Goal: Communication & Community: Answer question/provide support

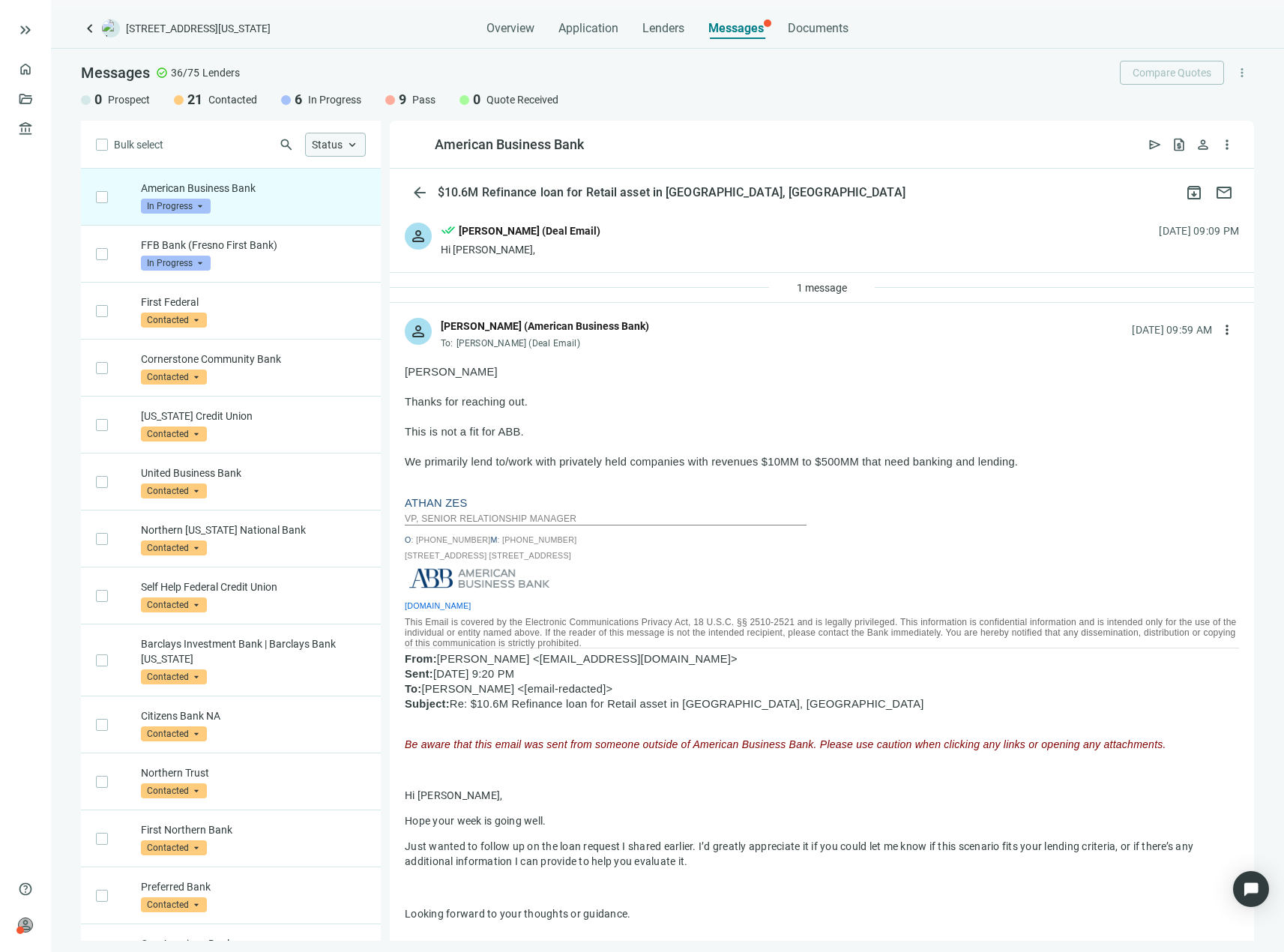
click at [328, 144] on span "Status" at bounding box center [327, 145] width 31 height 12
click at [152, 197] on input "search" at bounding box center [168, 204] width 56 height 15
click at [171, 369] on span "Pass" at bounding box center [167, 368] width 24 height 17
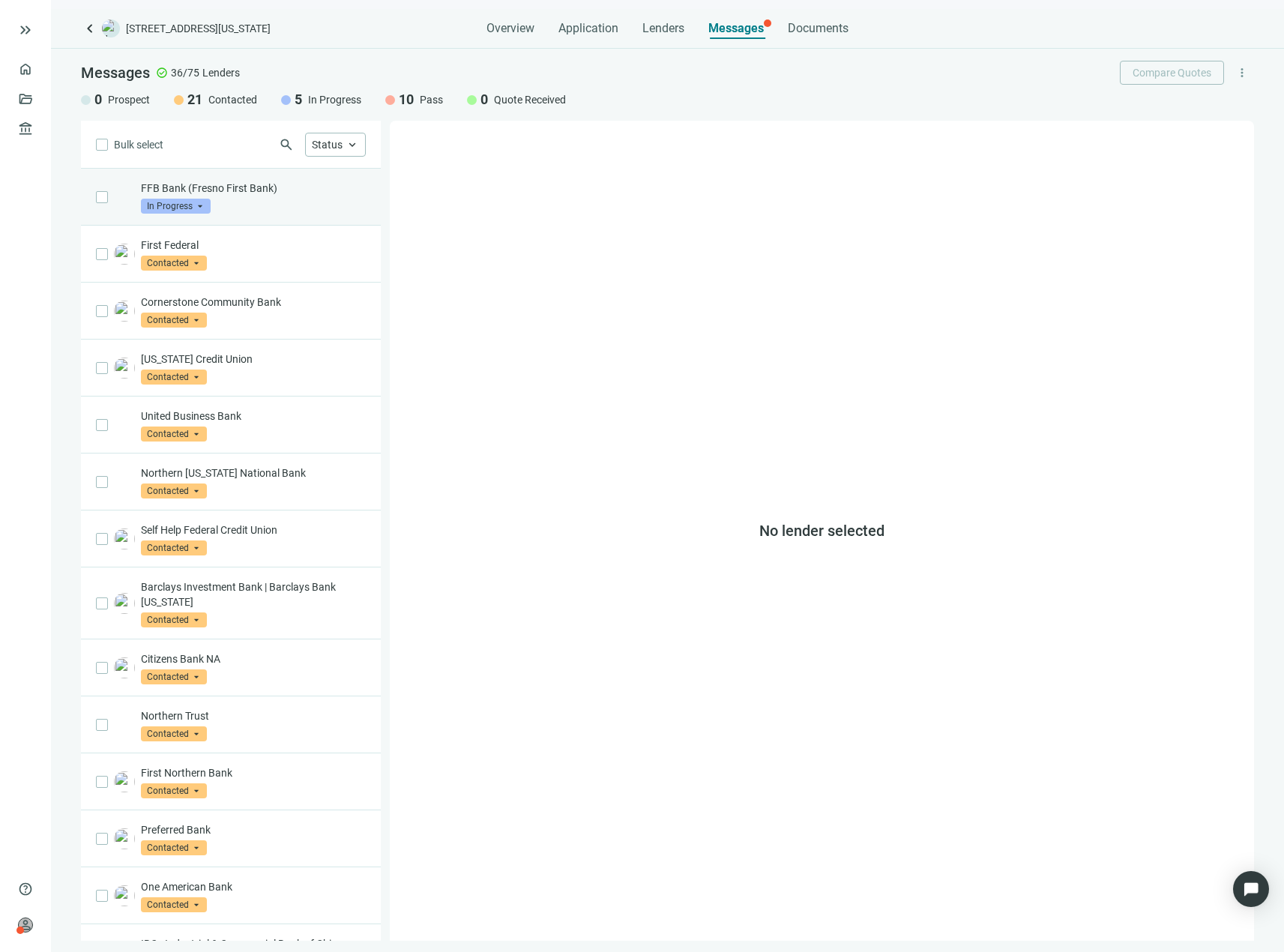
click at [276, 192] on p "FFB Bank (Fresno First Bank)" at bounding box center [253, 187] width 225 height 15
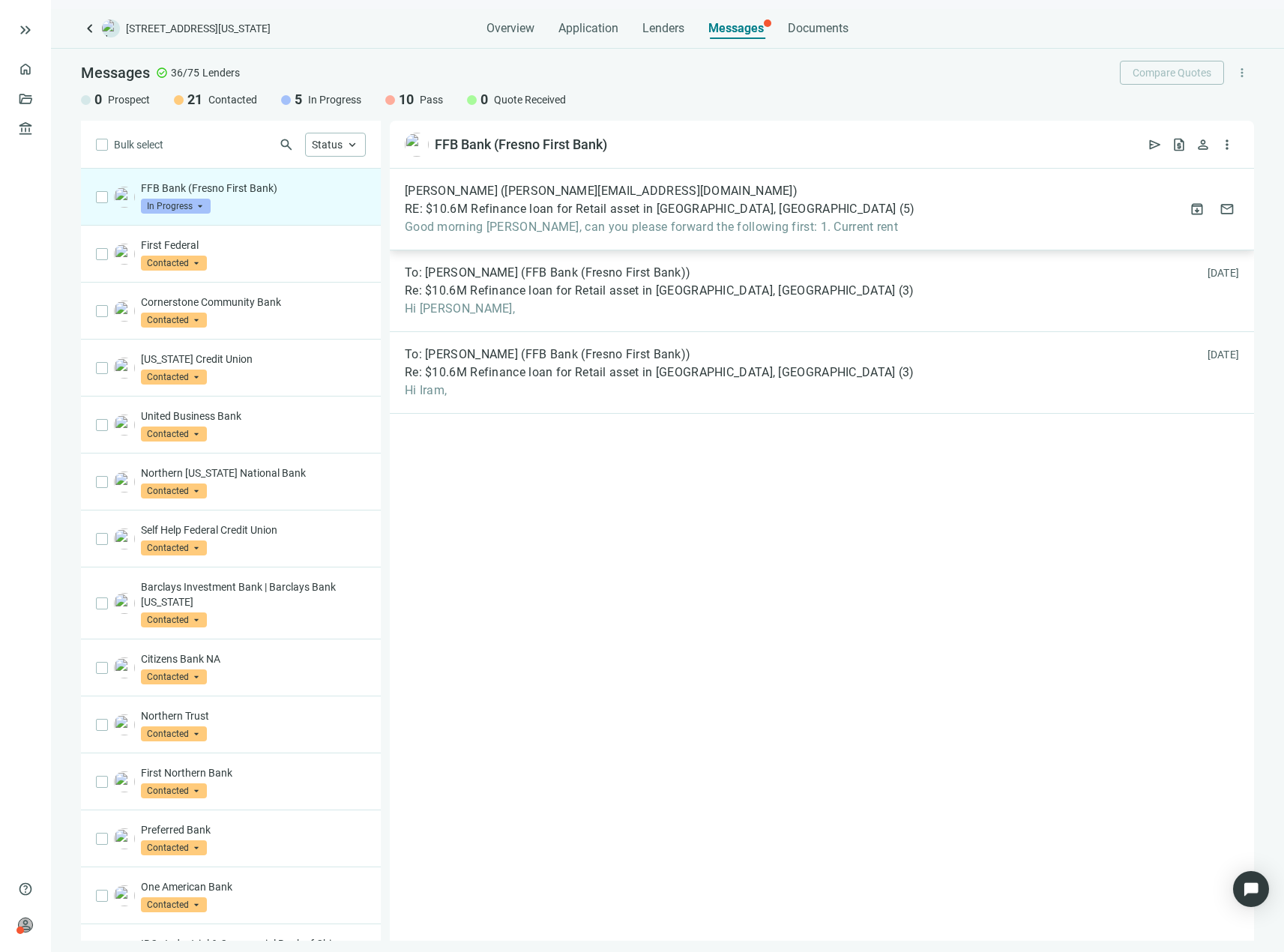
click at [569, 209] on span "RE: $10.6M Refinance loan for Retail asset in [GEOGRAPHIC_DATA], [GEOGRAPHIC_DA…" at bounding box center [650, 209] width 491 height 15
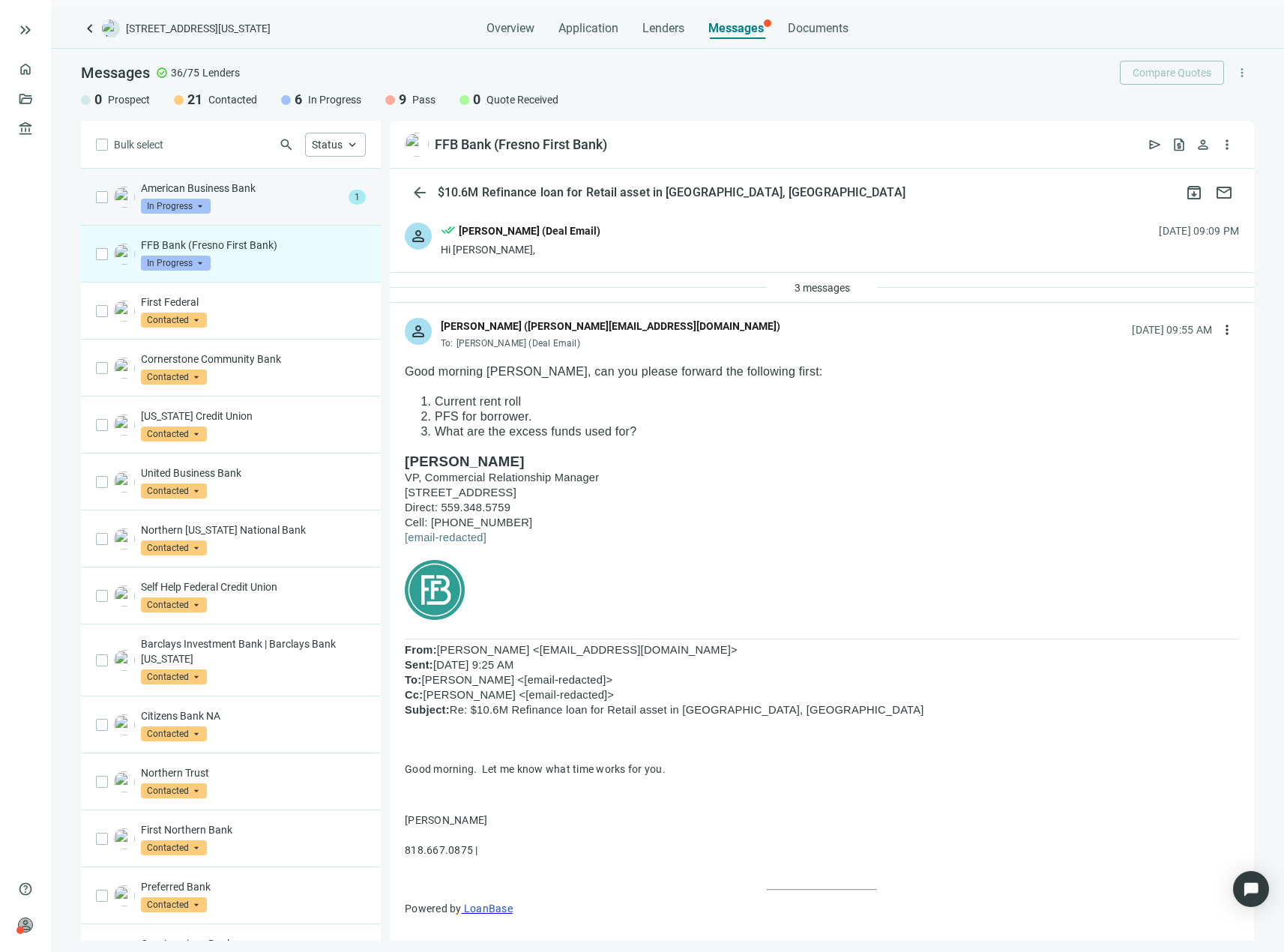
click at [237, 194] on p "American Business Bank" at bounding box center [241, 187] width 202 height 15
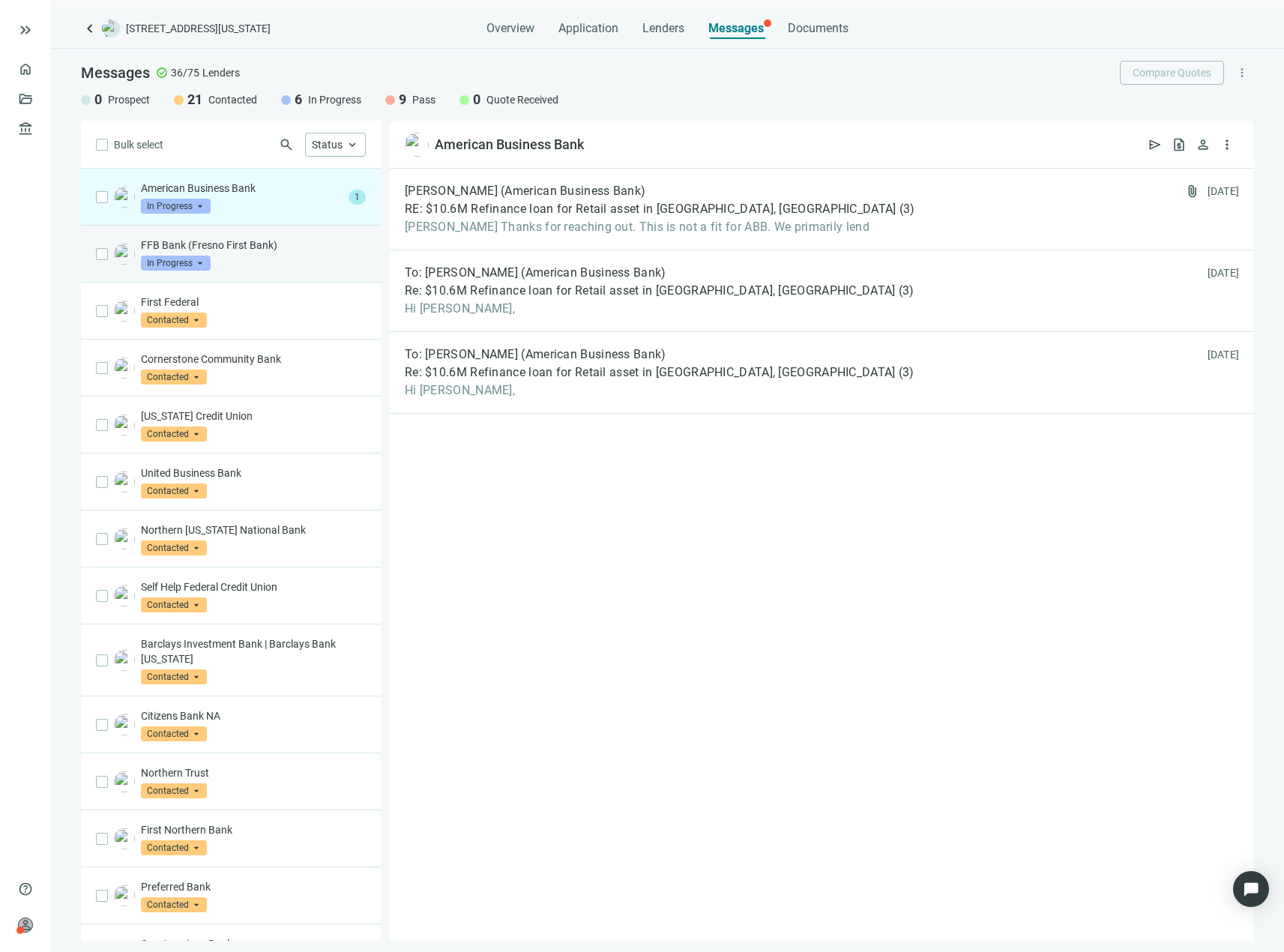
click at [249, 259] on div "FFB Bank (Fresno First Bank) In Progress arrow_drop_down" at bounding box center [253, 253] width 225 height 32
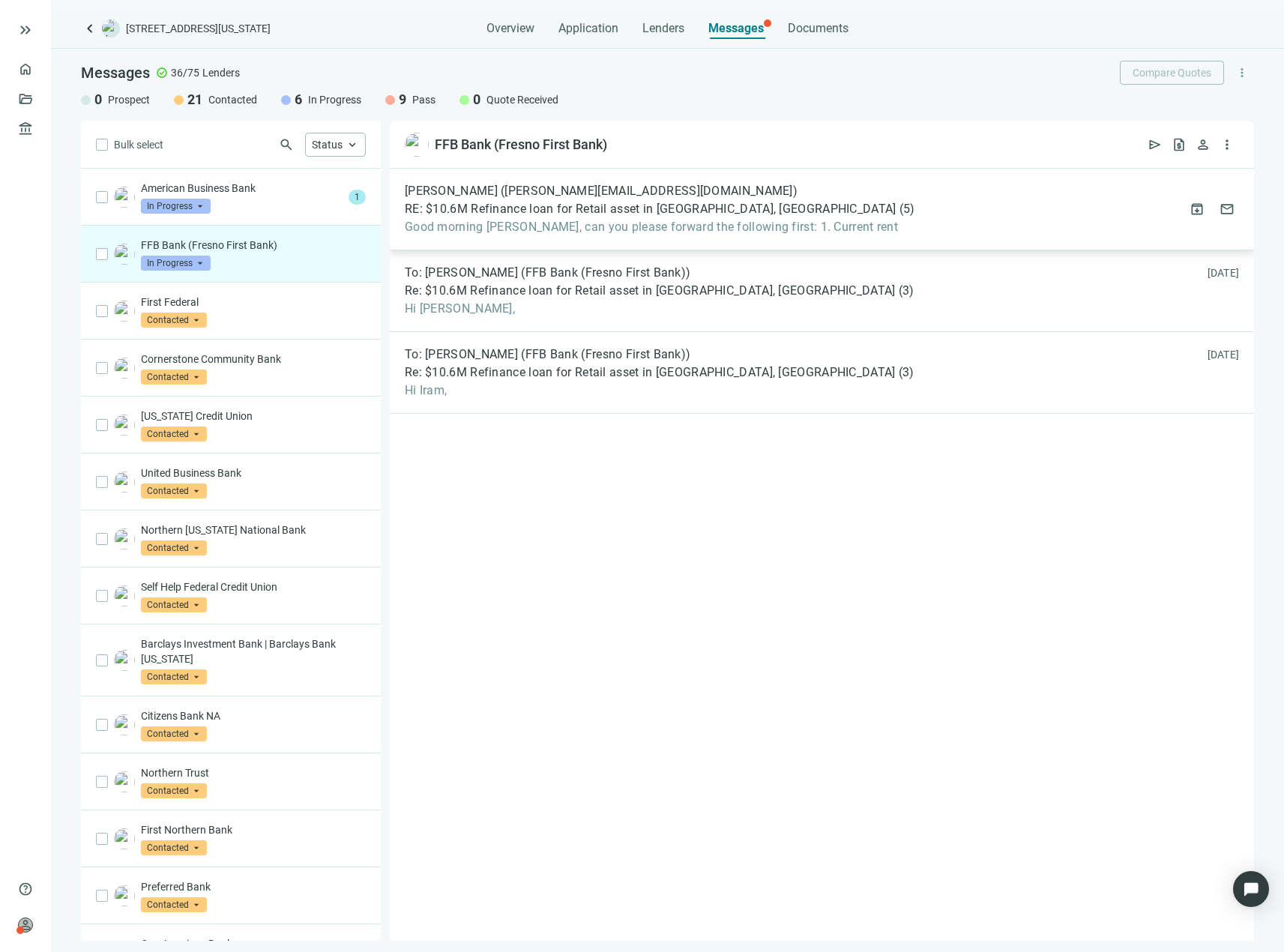
click at [632, 208] on span "RE: $10.6M Refinance loan for Retail asset in [GEOGRAPHIC_DATA], [GEOGRAPHIC_DA…" at bounding box center [650, 209] width 491 height 15
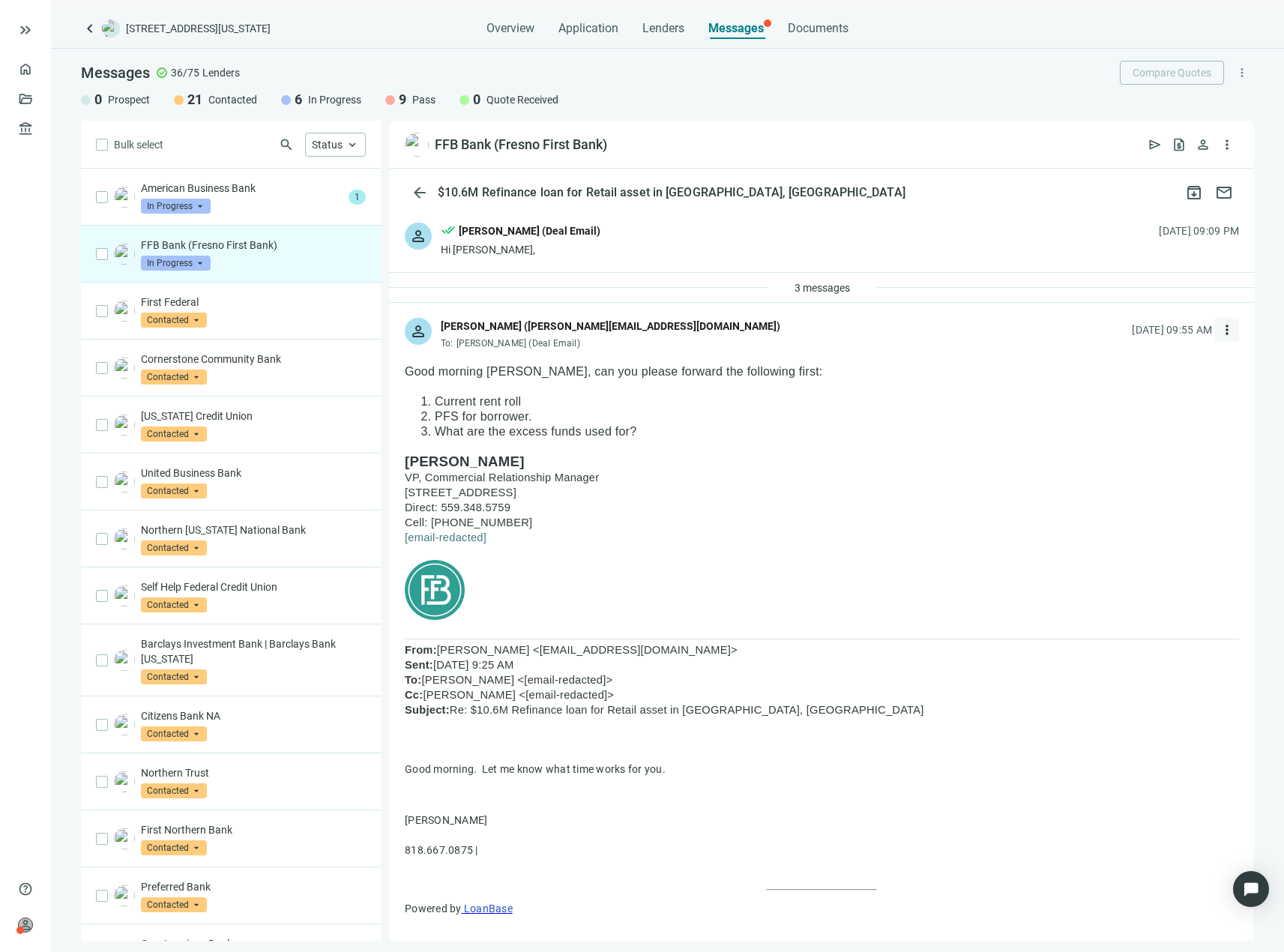
click at [1220, 331] on span "more_vert" at bounding box center [1227, 329] width 15 height 15
click at [1141, 384] on div "reply_all Reply all" at bounding box center [1144, 391] width 159 height 27
type textarea "**********"
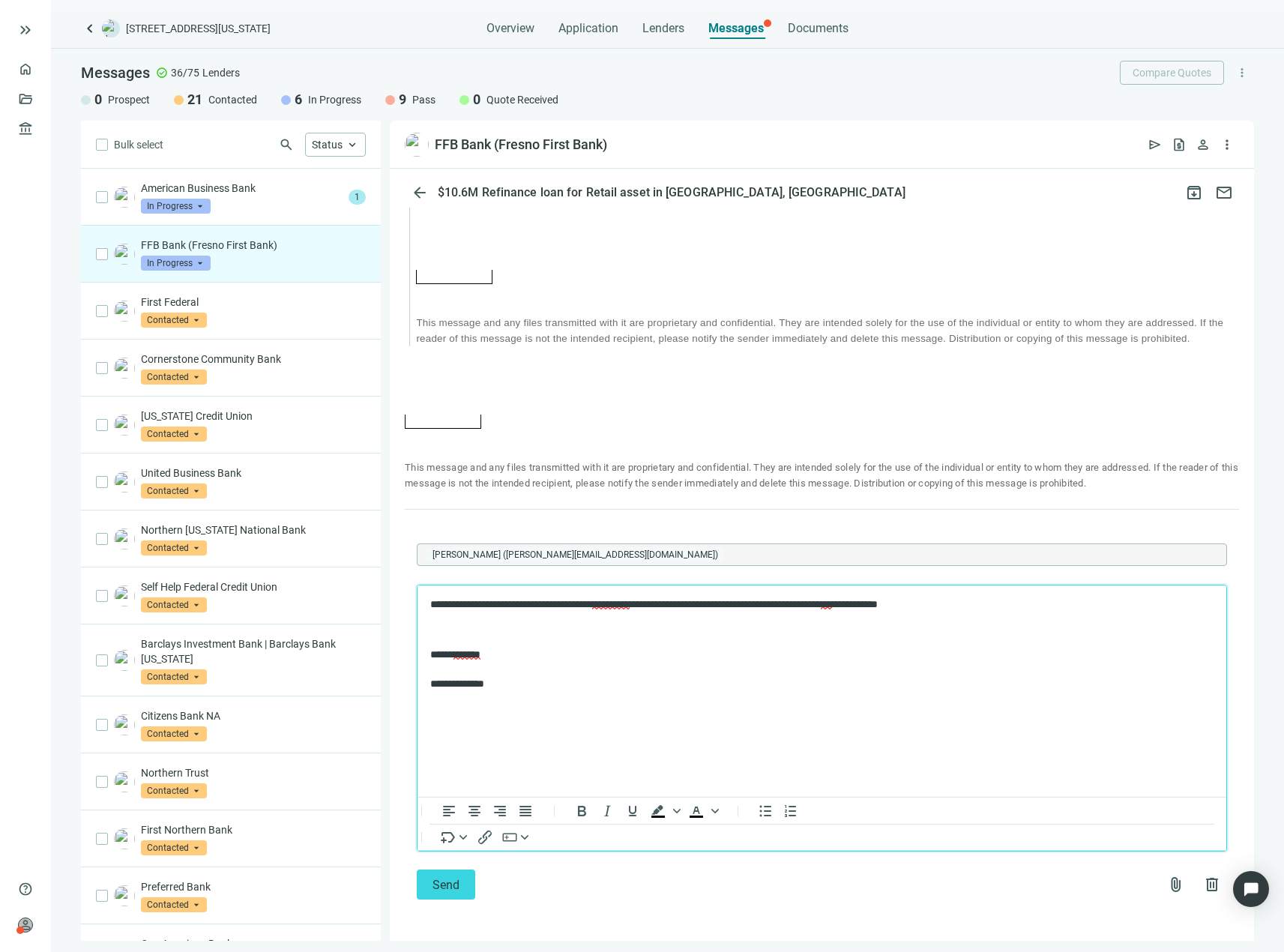
drag, startPoint x: 662, startPoint y: 593, endPoint x: 645, endPoint y: 606, distance: 21.4
click at [670, 650] on div at bounding box center [664, 652] width 18 height 18
click at [1003, 598] on p "**********" at bounding box center [814, 604] width 768 height 15
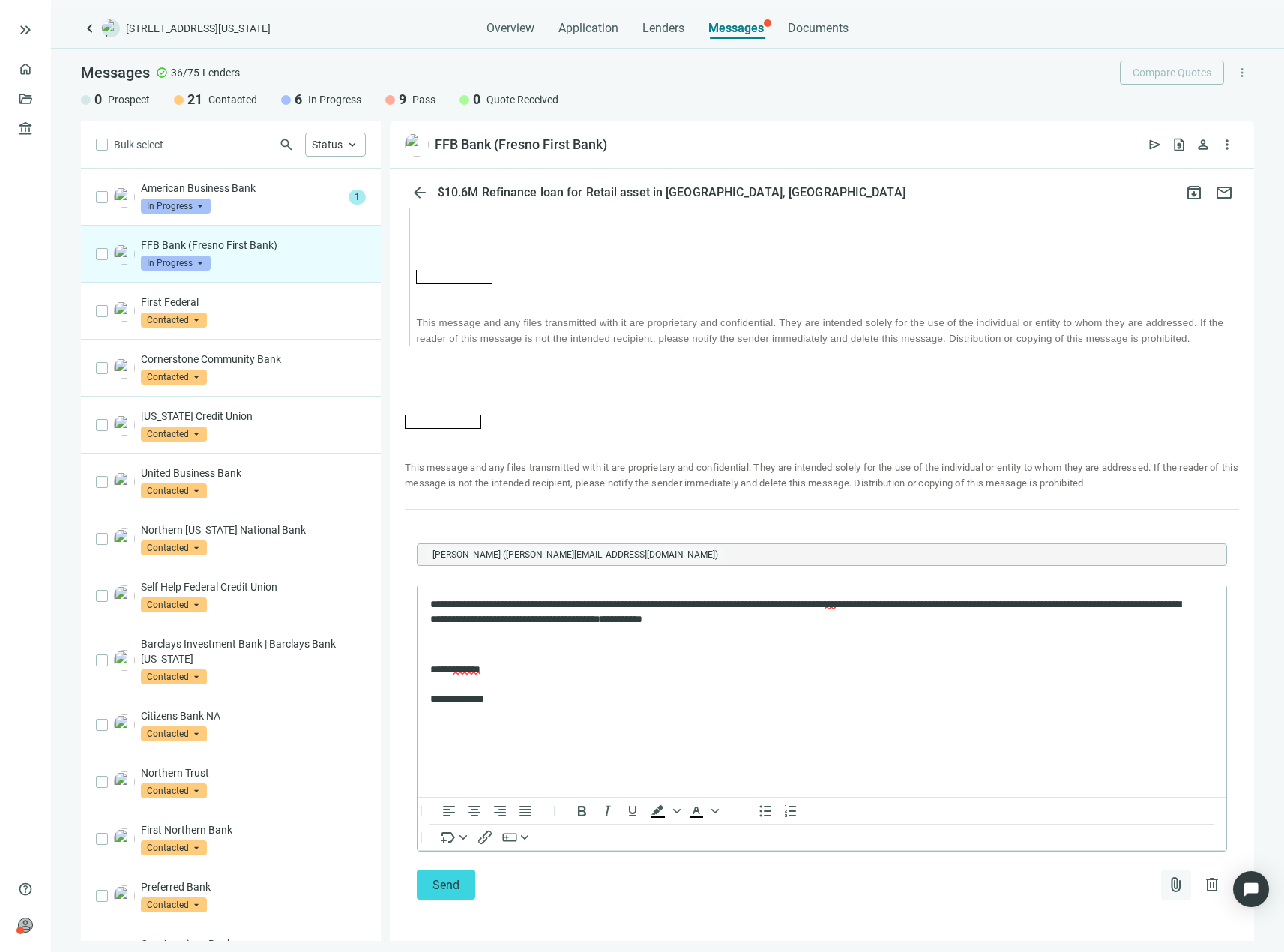
click at [1167, 880] on span "attach_file" at bounding box center [1176, 884] width 18 height 18
click at [1062, 818] on span "Сhoose from deal documents" at bounding box center [1095, 824] width 137 height 12
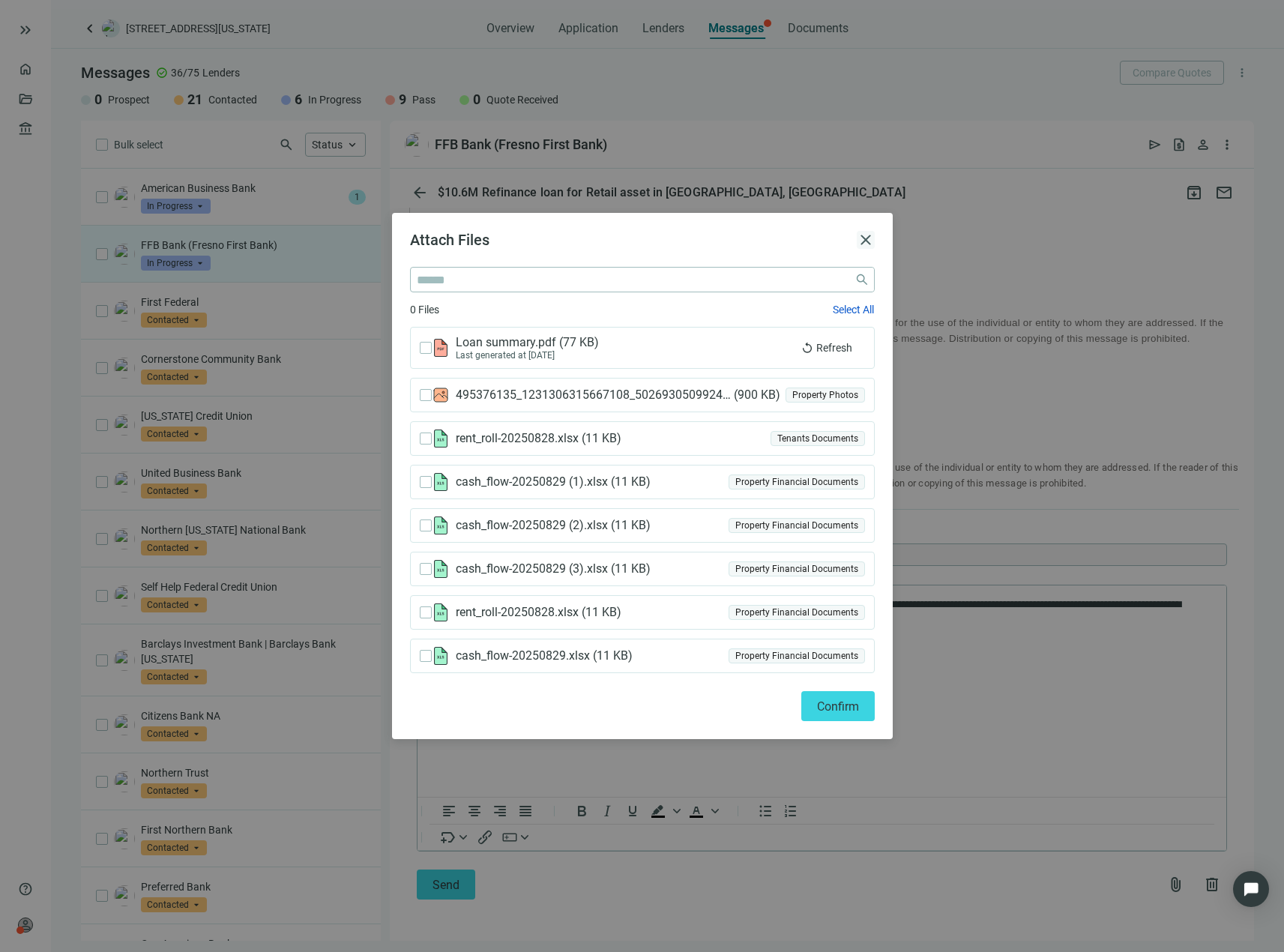
click at [868, 233] on span "close" at bounding box center [866, 239] width 18 height 18
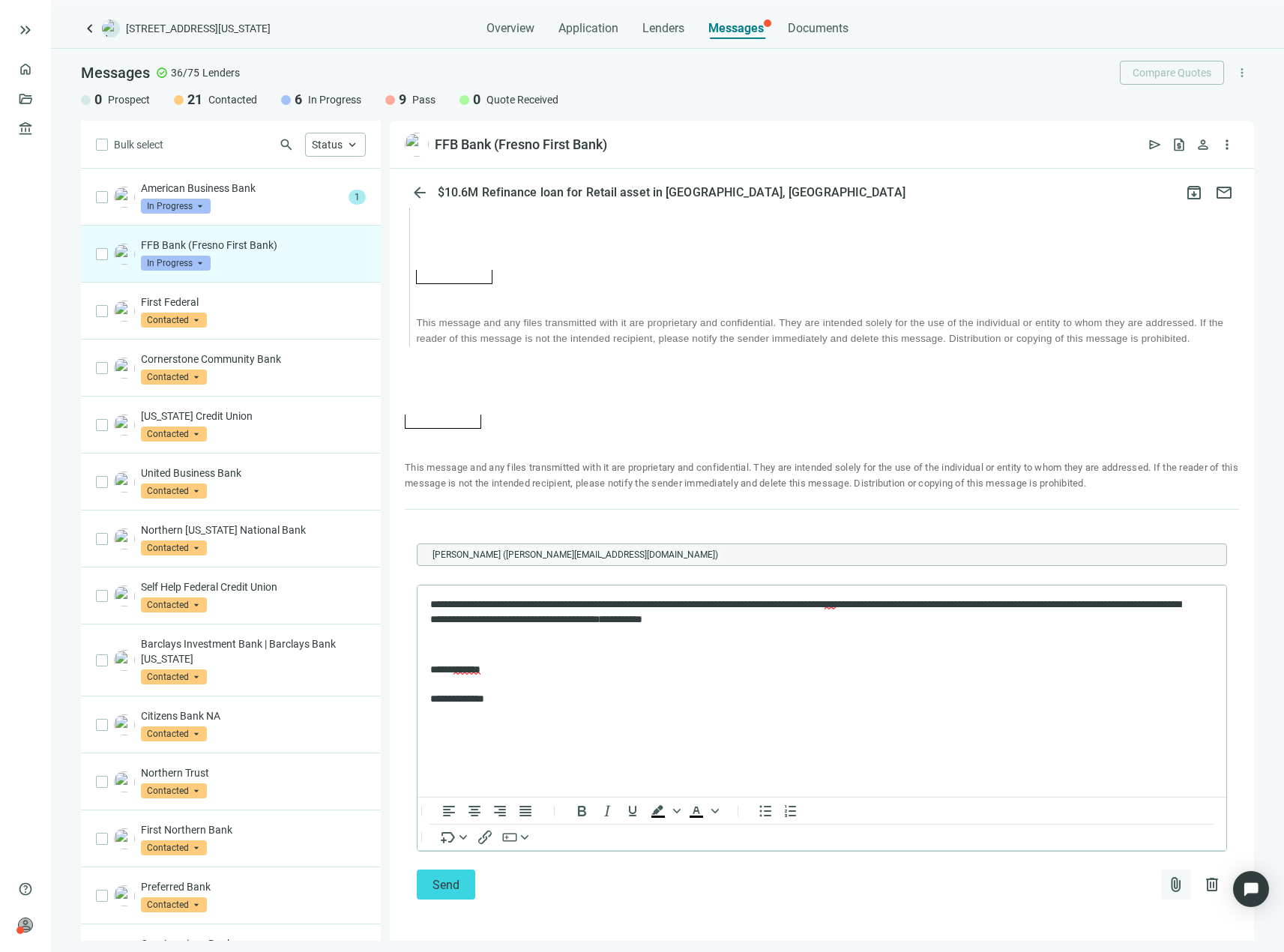
click at [1161, 871] on button "attach_file" at bounding box center [1176, 884] width 30 height 30
click at [1106, 852] on button "Upload new" at bounding box center [1095, 848] width 161 height 24
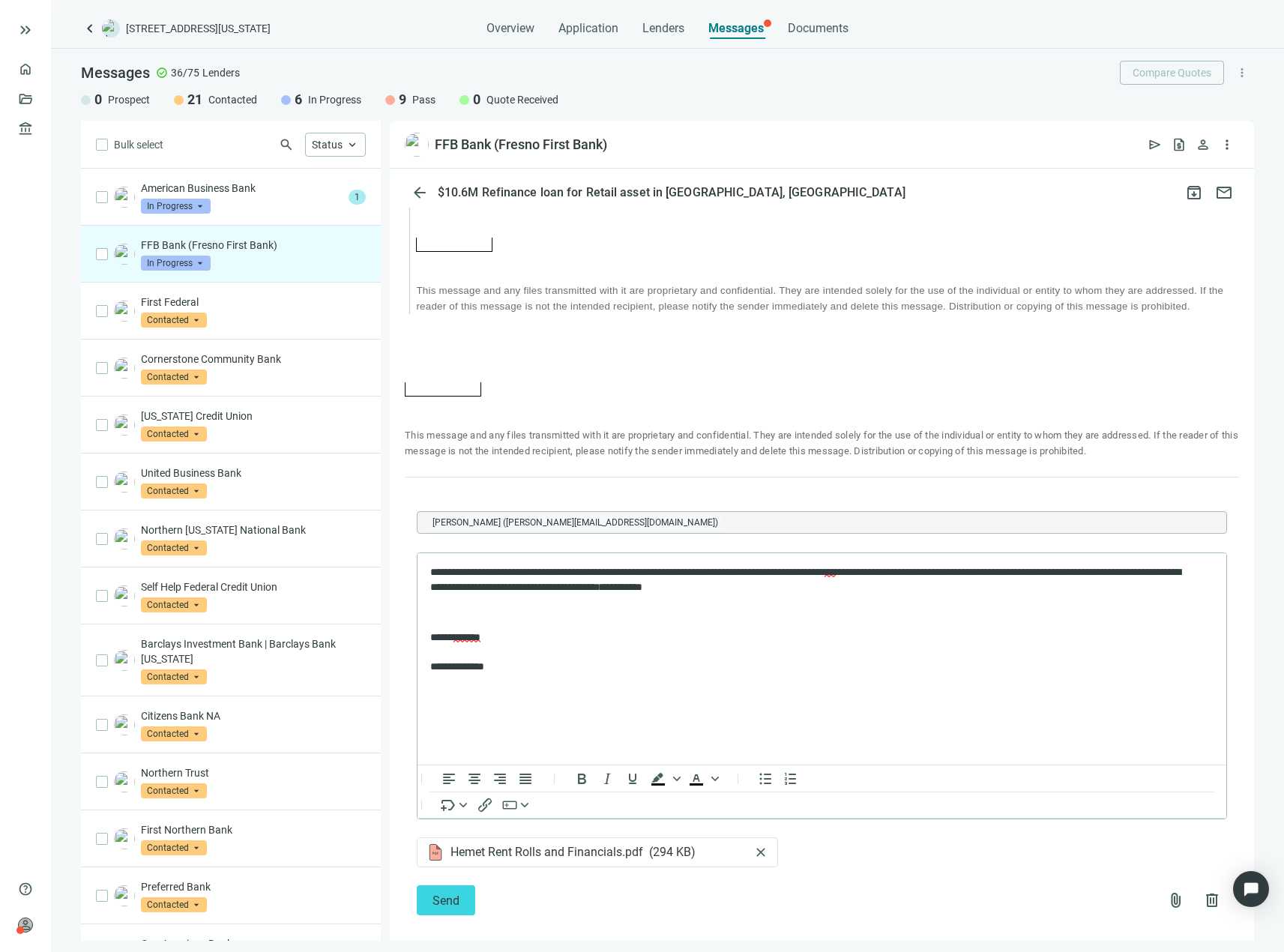
scroll to position [1933, 0]
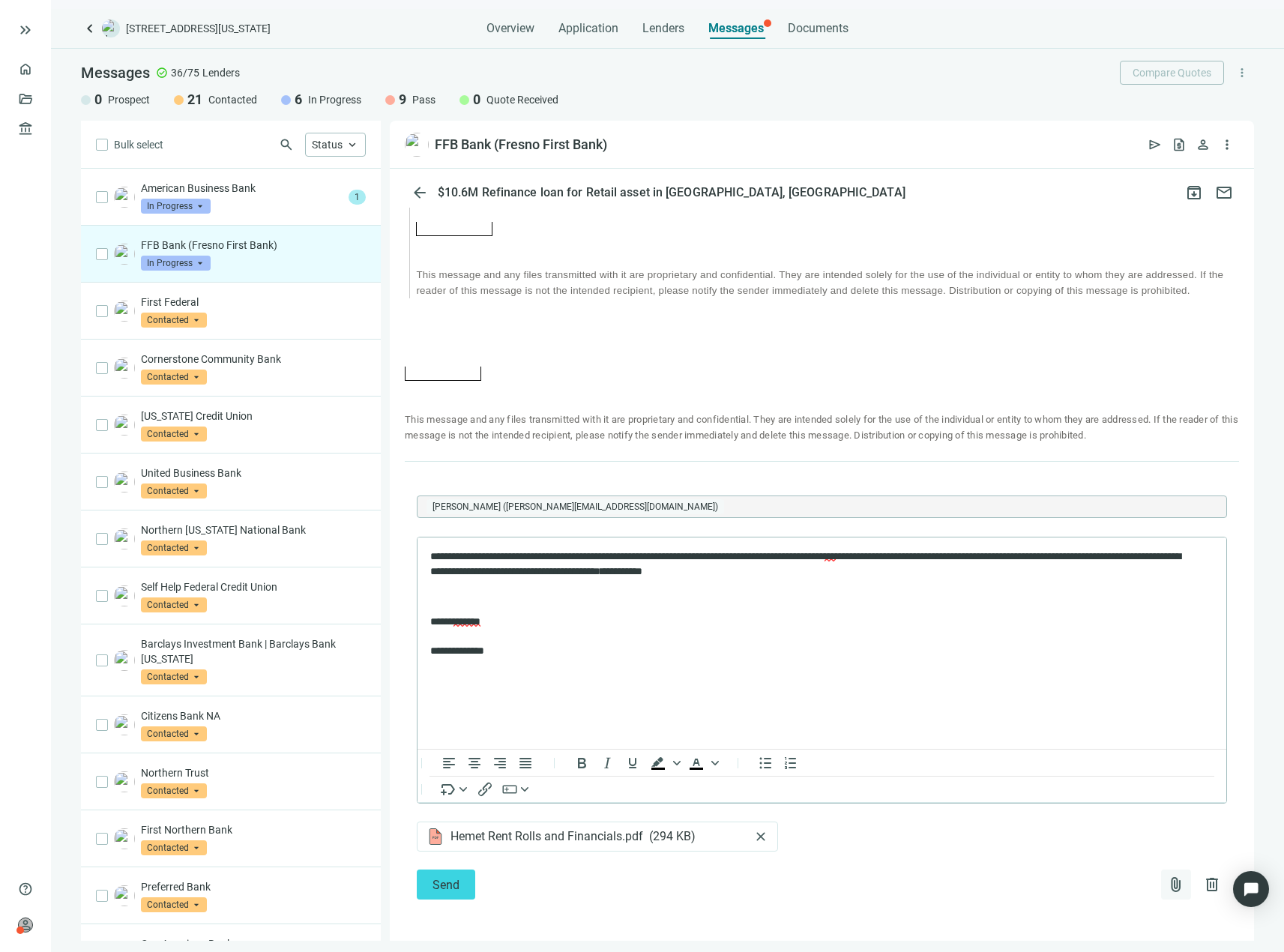
click at [1167, 884] on span "attach_file" at bounding box center [1176, 884] width 18 height 18
click at [1084, 846] on button "Upload new" at bounding box center [1095, 848] width 161 height 24
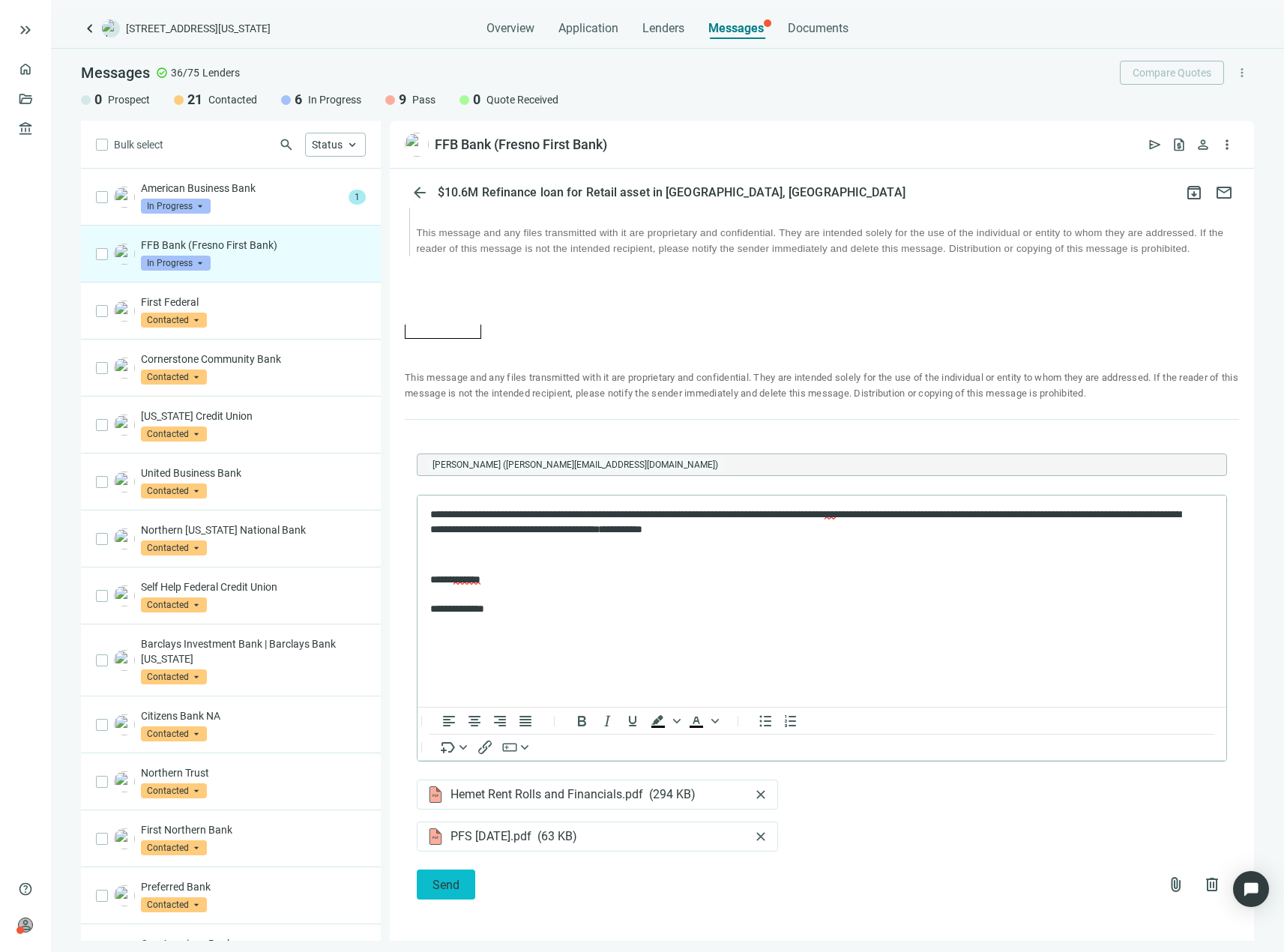
click at [440, 877] on span "Send" at bounding box center [445, 884] width 27 height 14
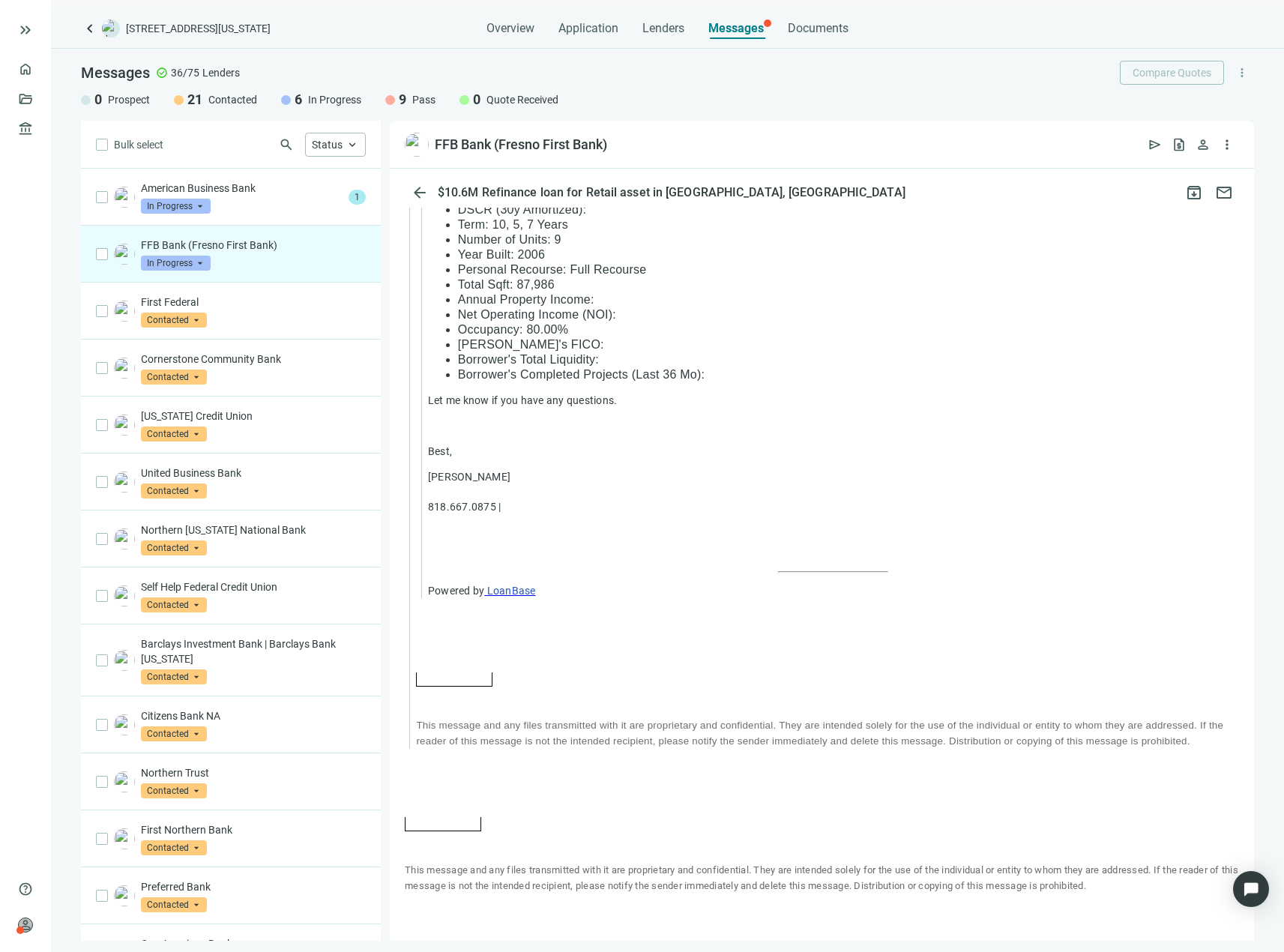
scroll to position [1907, 0]
